Goal: Task Accomplishment & Management: Complete application form

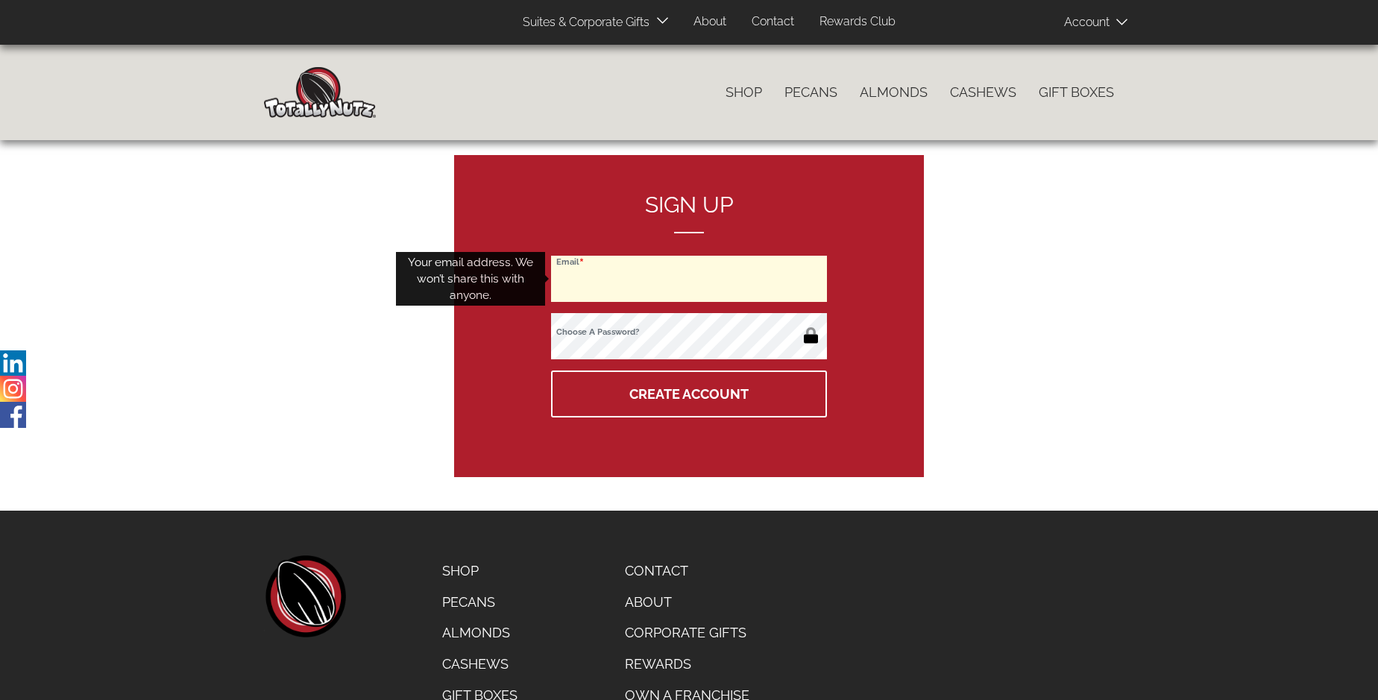
click at [689, 279] on input "Email" at bounding box center [689, 279] width 276 height 46
type input "Giles723.Luettgen1982@sigismail.com"
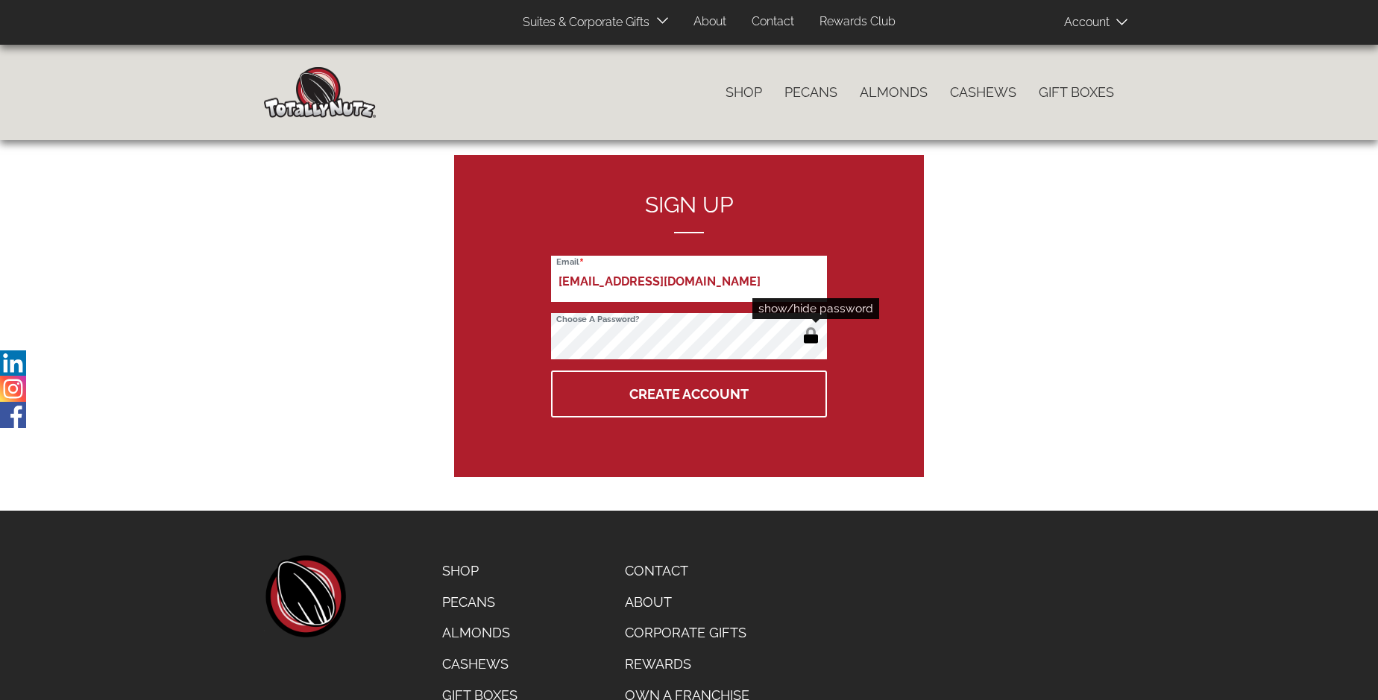
click at [810, 337] on button "button" at bounding box center [810, 337] width 25 height 24
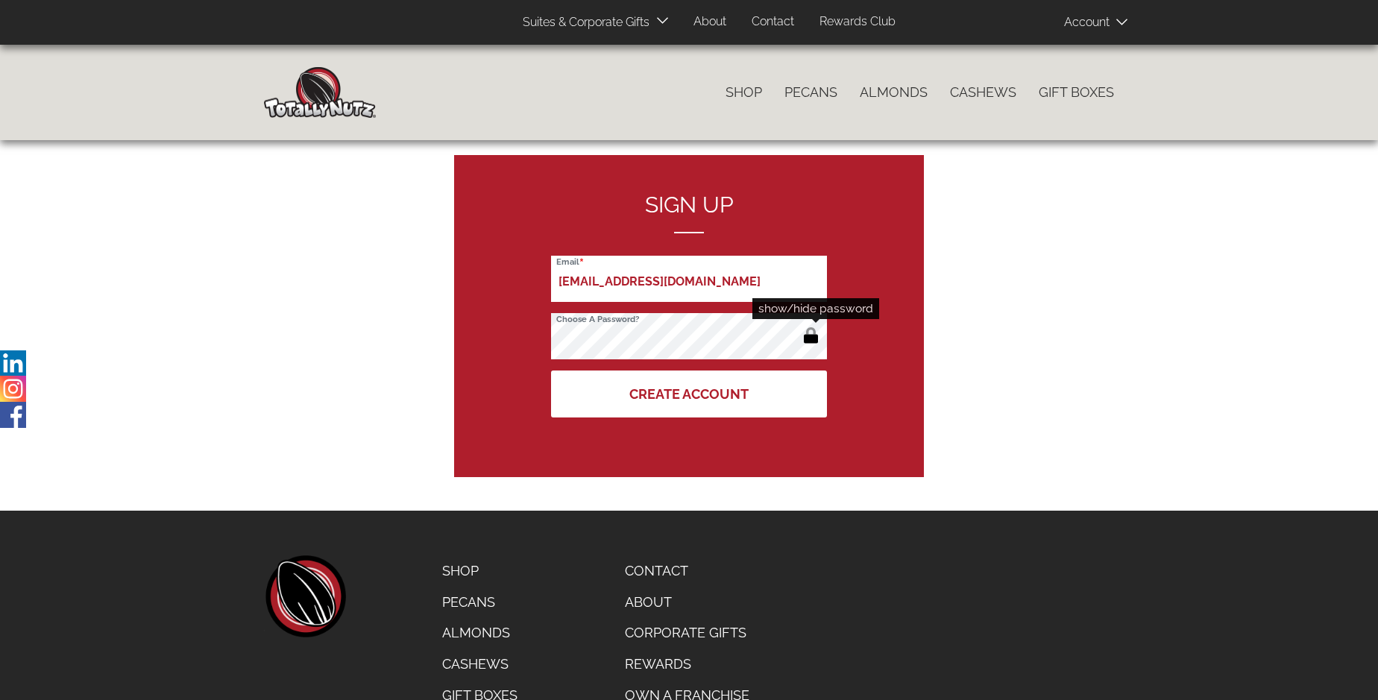
click at [689, 394] on button "Create Account" at bounding box center [689, 394] width 276 height 47
